Goal: Information Seeking & Learning: Check status

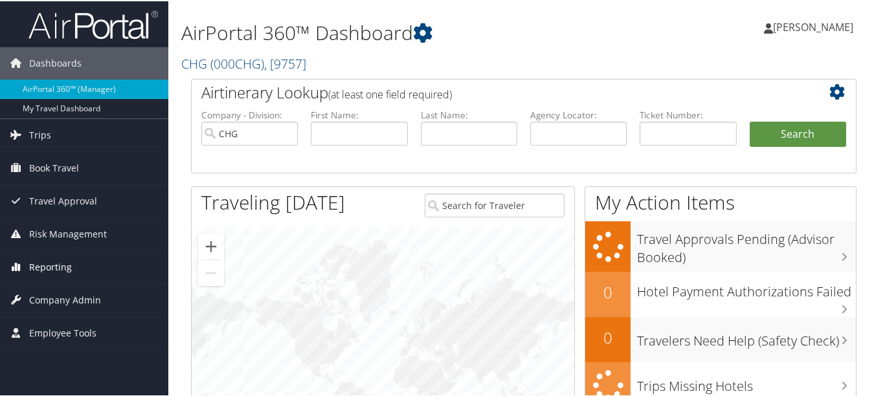
click at [54, 272] on span "Reporting" at bounding box center [50, 266] width 43 height 32
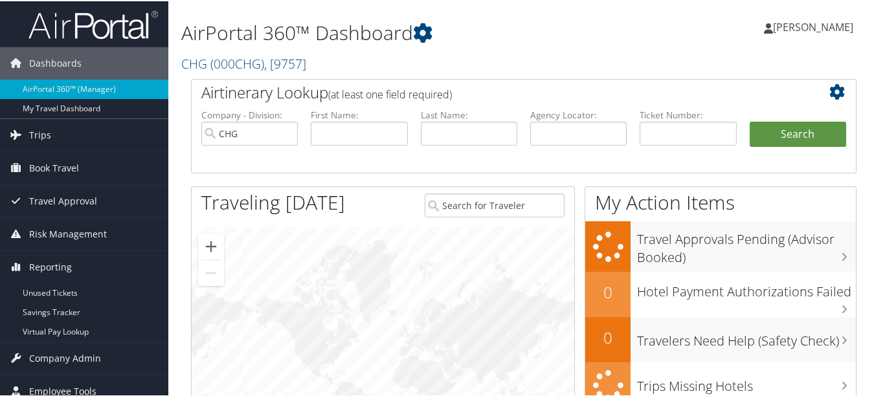
click at [86, 340] on li "Reporting Unused Tickets Savings Tracker Virtual Pay Lookup" at bounding box center [84, 295] width 168 height 91
click at [86, 341] on ul "Dashboards AirPortal 360™ (Manager) My Travel Dashboard Trips Airtinerary® Look…" at bounding box center [84, 203] width 168 height 407
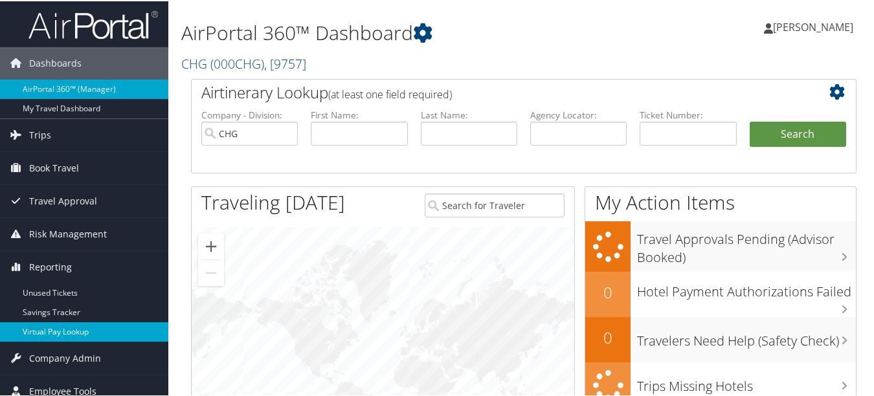
click at [85, 332] on link "Virtual Pay Lookup" at bounding box center [84, 330] width 168 height 19
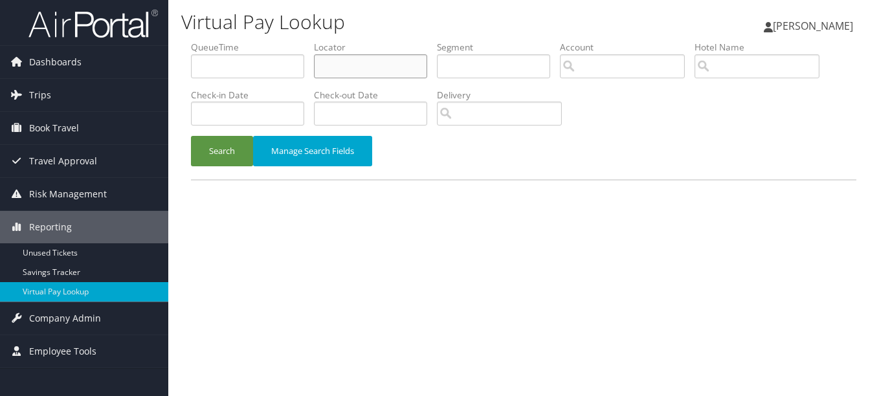
click at [410, 61] on input "text" at bounding box center [370, 66] width 113 height 24
paste input "TR-762935"
drag, startPoint x: 412, startPoint y: 61, endPoint x: 225, endPoint y: 67, distance: 187.1
click at [225, 41] on ul "QueueTime Locator TR-762935 Segment Account Traveler Hotel Name Check-in Date C…" at bounding box center [523, 41] width 665 height 0
type input "TR-762935"
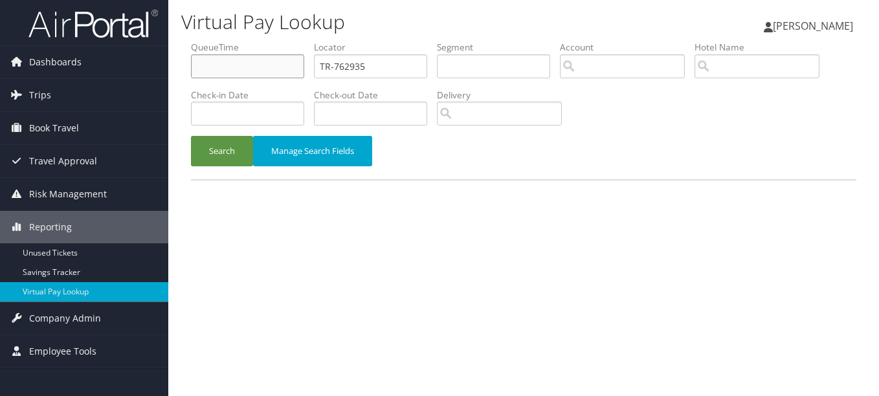
type input "TR-762935"
drag, startPoint x: 415, startPoint y: 69, endPoint x: 313, endPoint y: 66, distance: 101.6
click at [313, 41] on ul "QueueTime Locator TR-7629TR-76293535 Segment Account Traveler Hotel Name Check-…" at bounding box center [523, 41] width 665 height 0
paste input "MEPXHK"
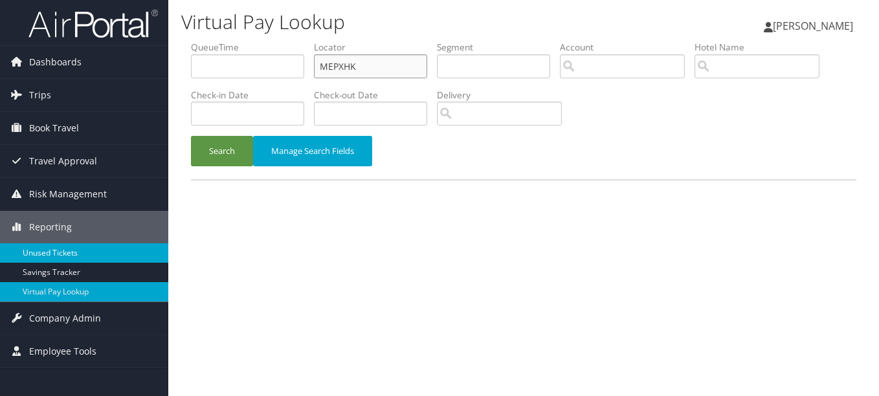
type input "MEPXHK"
click at [191, 136] on button "Search" at bounding box center [222, 151] width 62 height 30
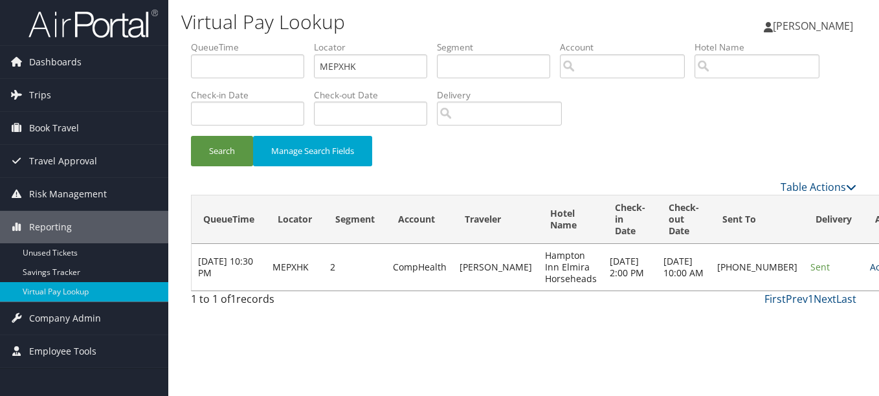
click at [870, 273] on link "Actions" at bounding box center [890, 267] width 41 height 12
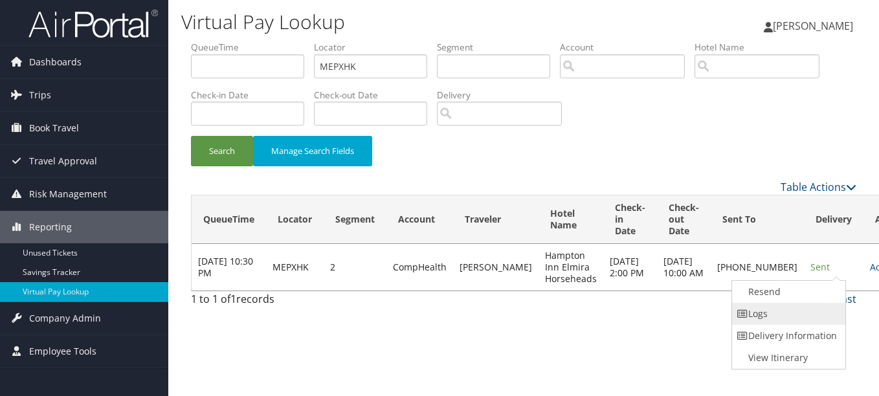
click at [802, 303] on link "Logs" at bounding box center [787, 314] width 111 height 22
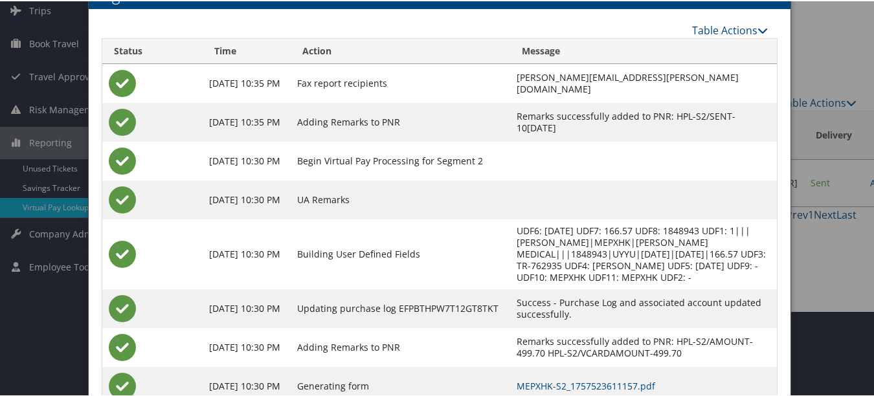
scroll to position [169, 0]
